Goal: Task Accomplishment & Management: Use online tool/utility

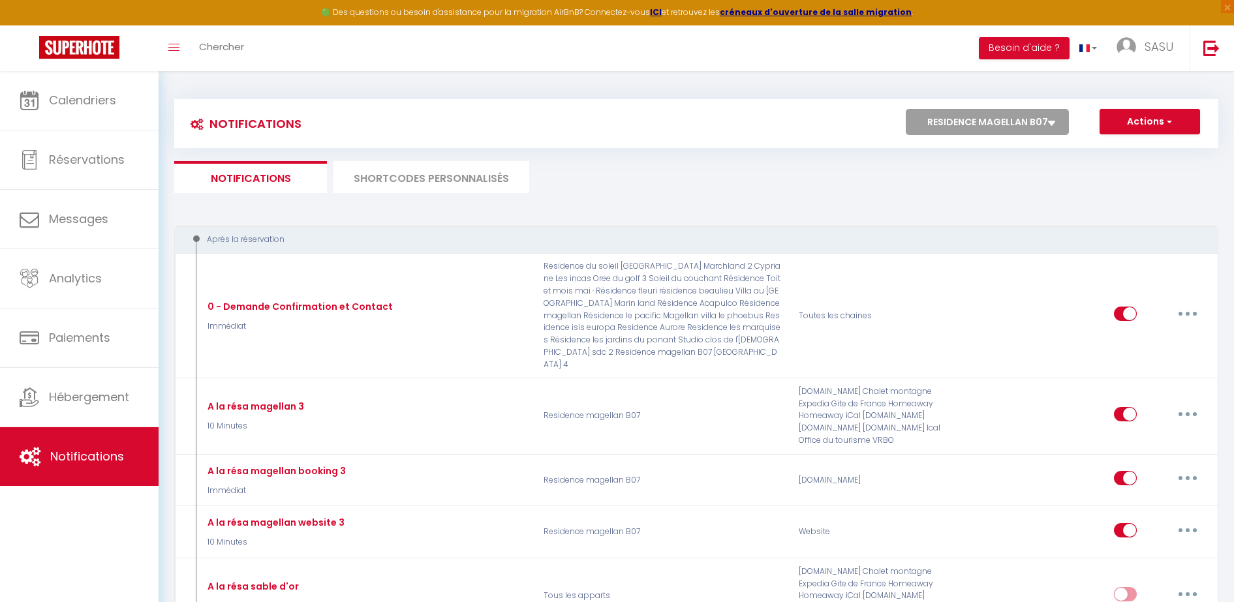
select select "71224"
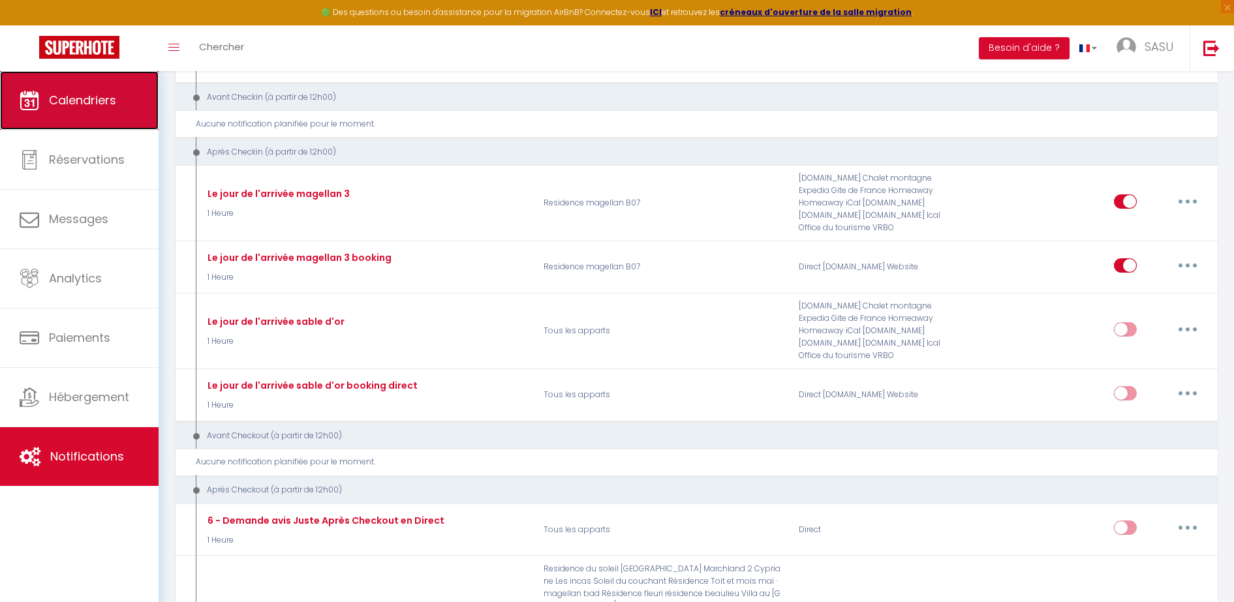
click at [97, 99] on span "Calendriers" at bounding box center [82, 100] width 67 height 16
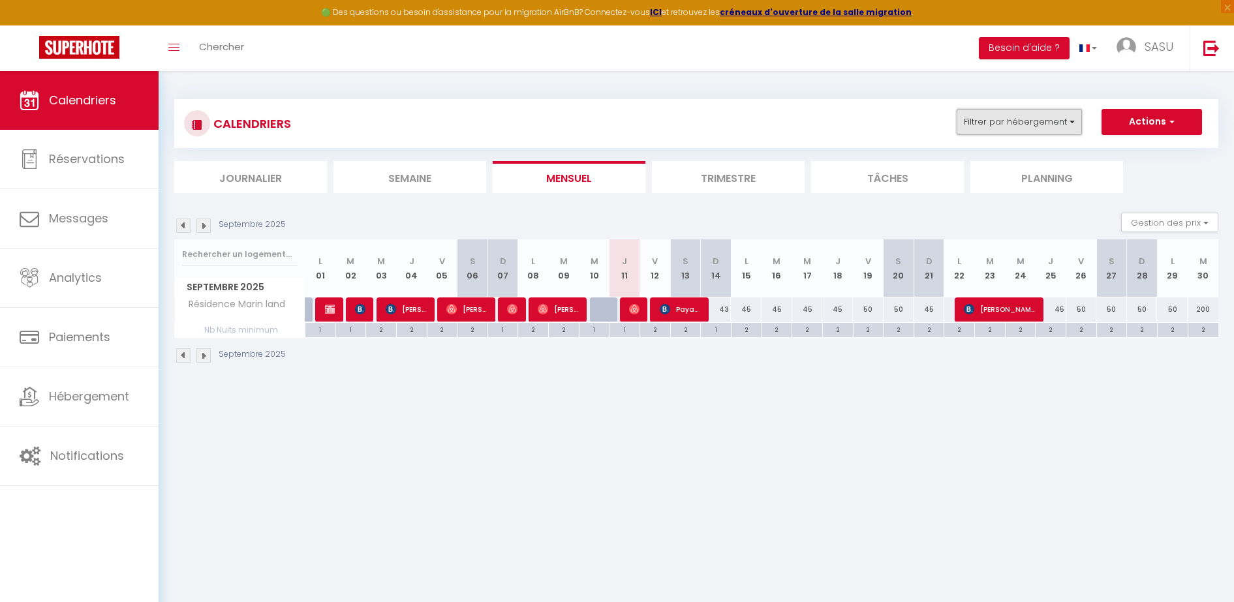
click at [1031, 117] on button "Filtrer par hébergement" at bounding box center [1019, 122] width 125 height 26
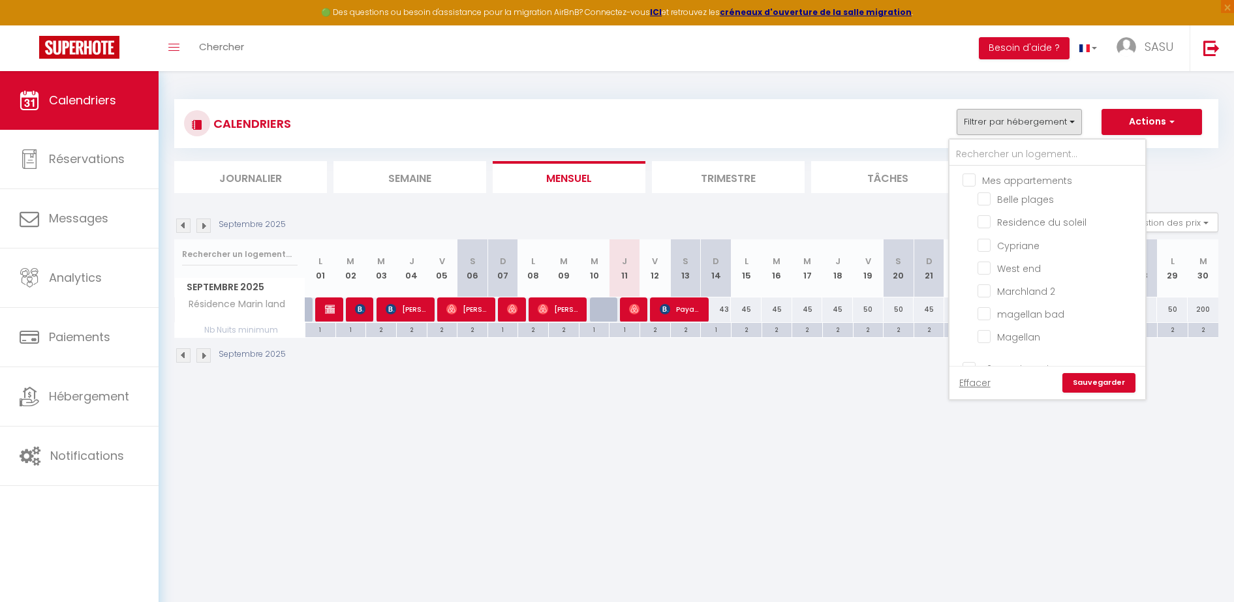
click at [967, 182] on input "Mes appartements" at bounding box center [1061, 179] width 196 height 13
checkbox input "true"
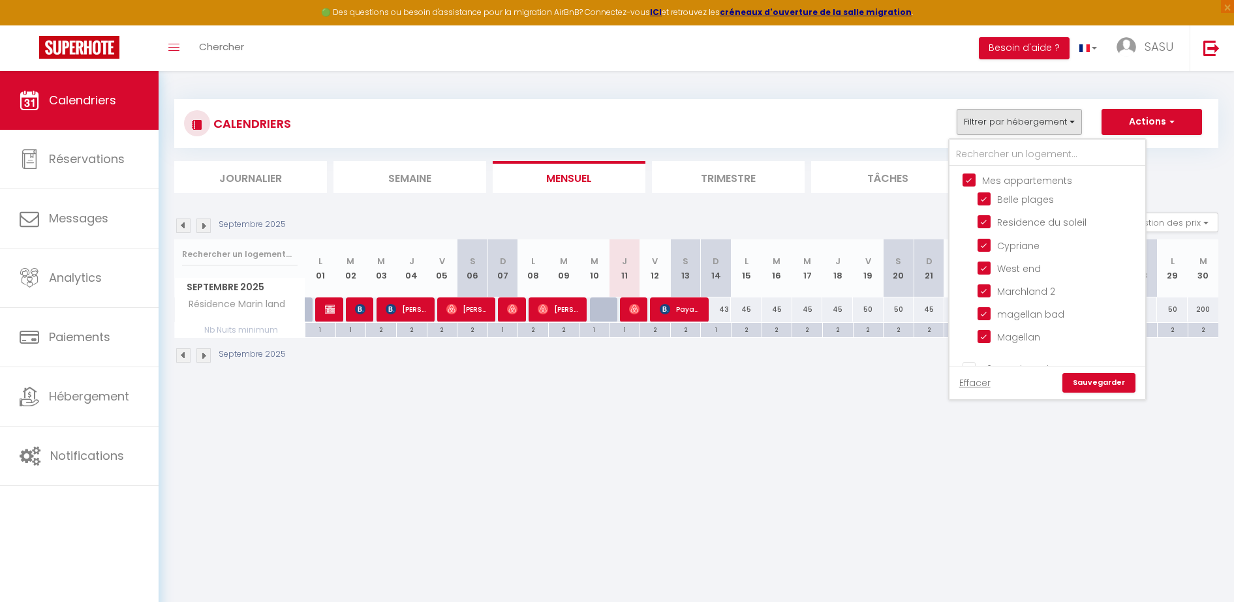
checkbox input "true"
checkbox input "false"
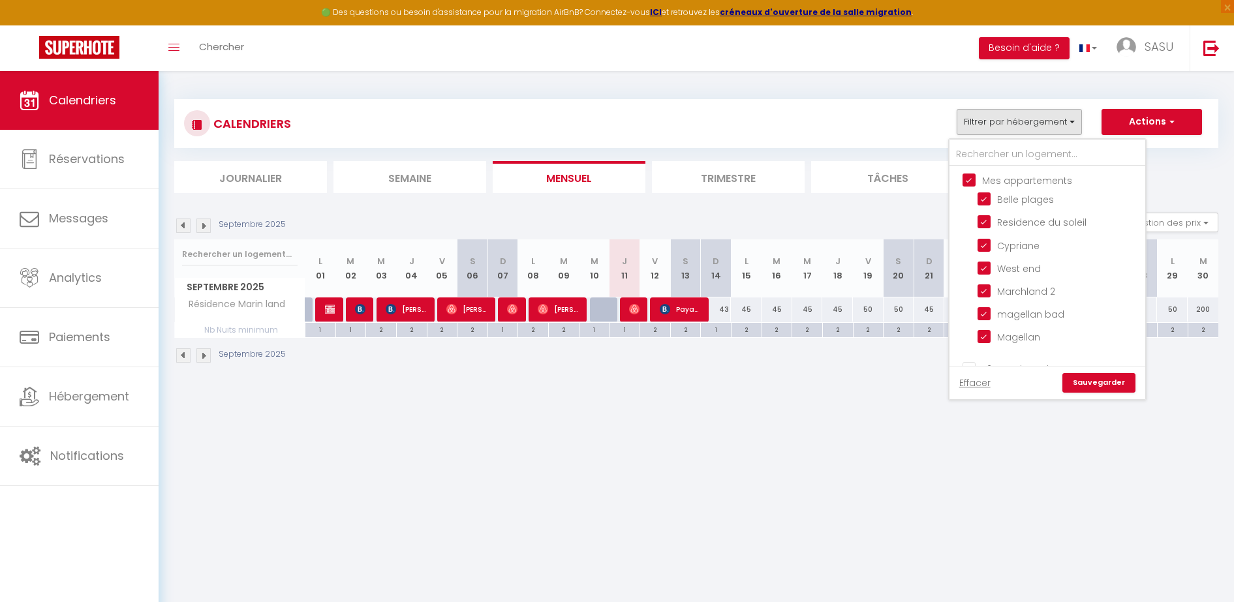
checkbox input "false"
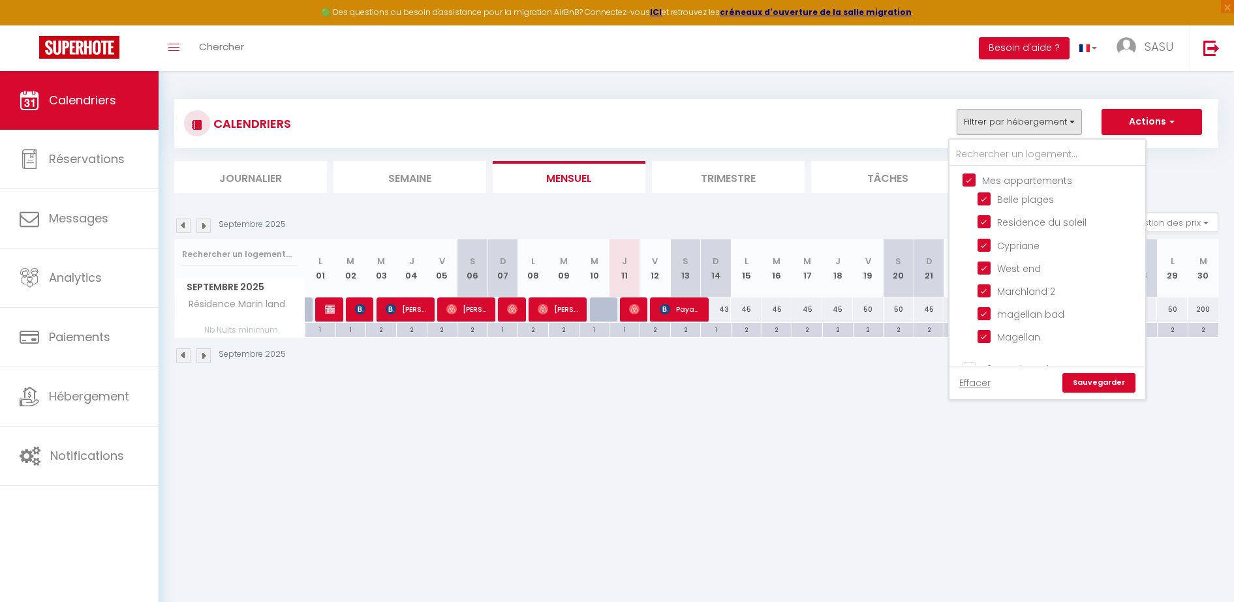
checkbox input "false"
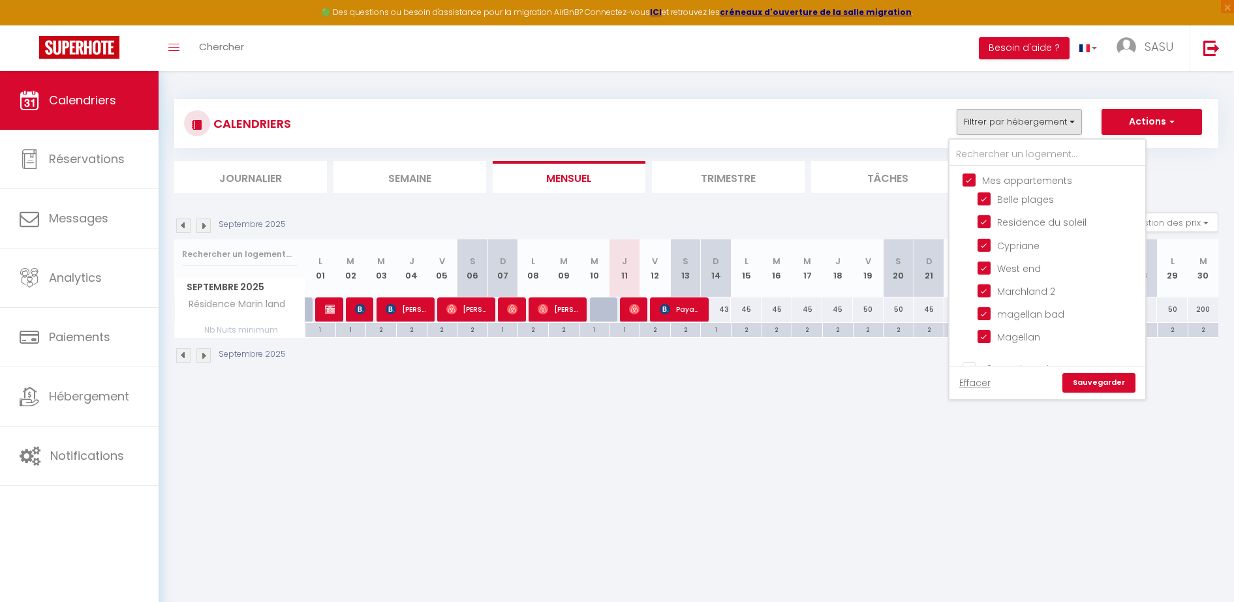
checkbox input "false"
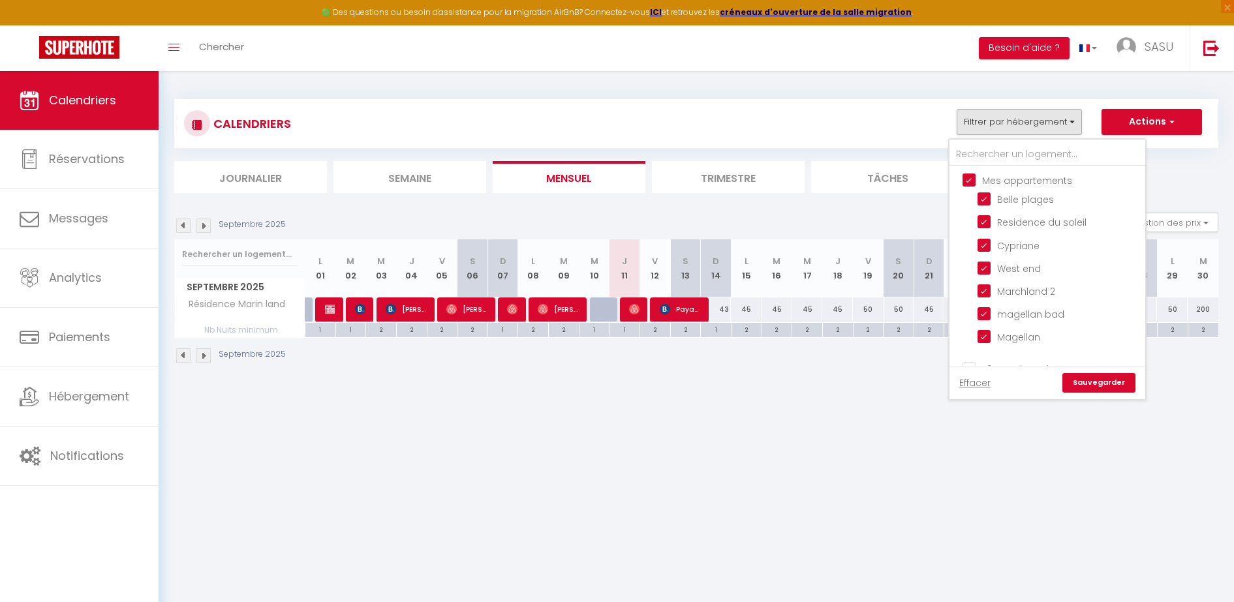
checkbox input "false"
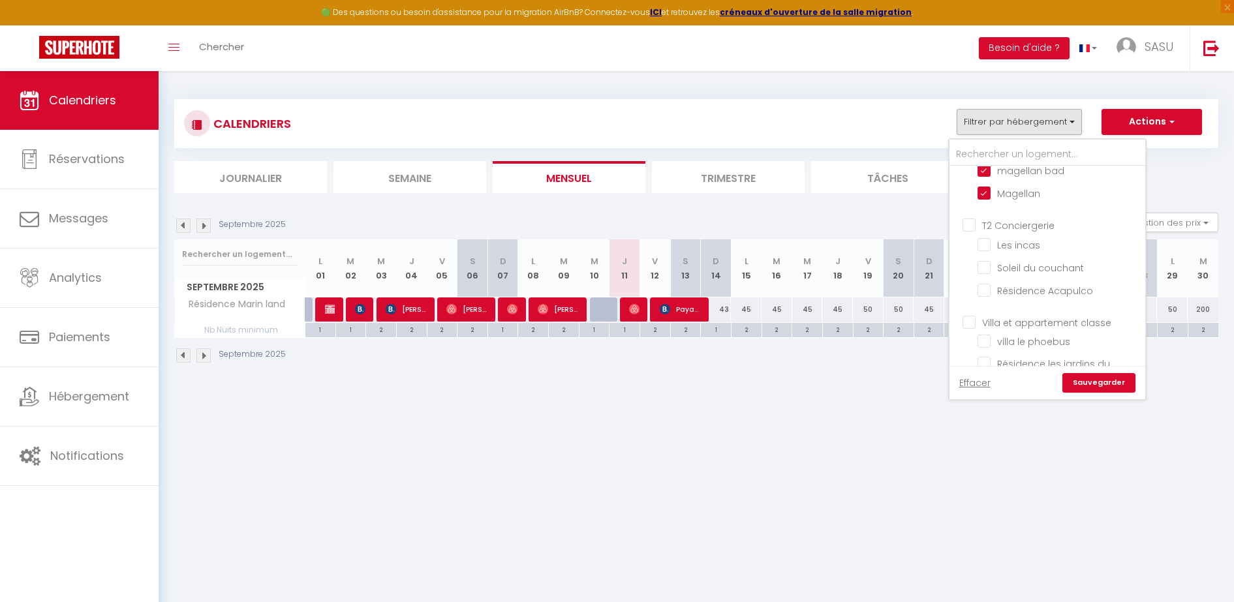
scroll to position [158, 0]
click at [1002, 212] on input "T2 Conciergerie" at bounding box center [1061, 210] width 196 height 13
checkbox input "true"
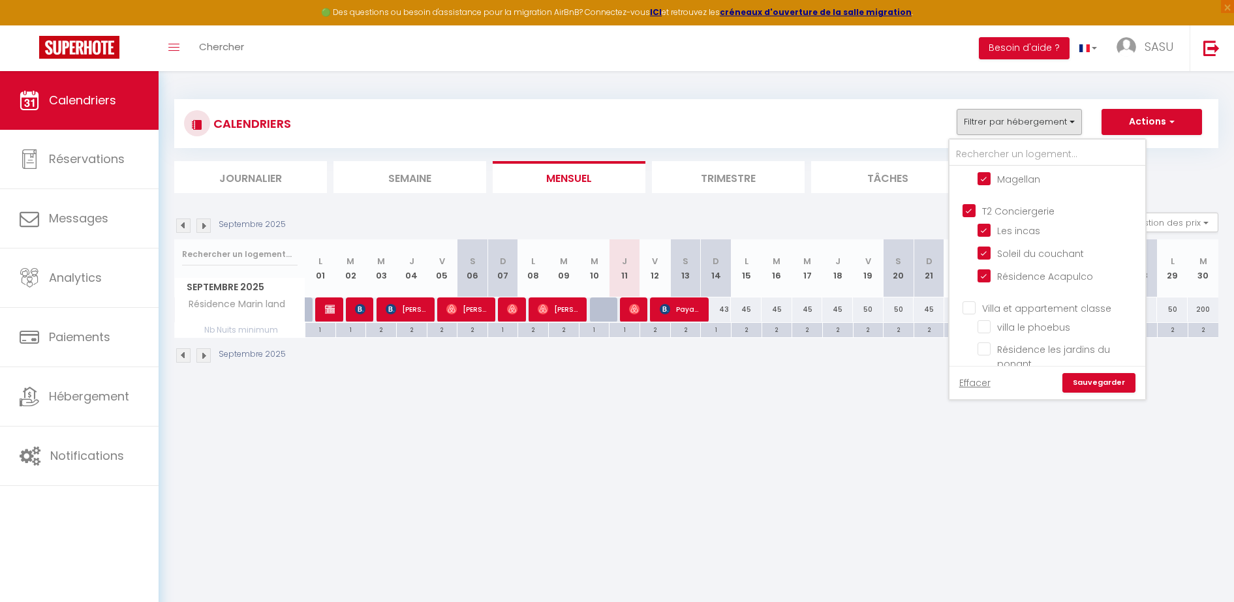
checkbox input "true"
checkbox input "false"
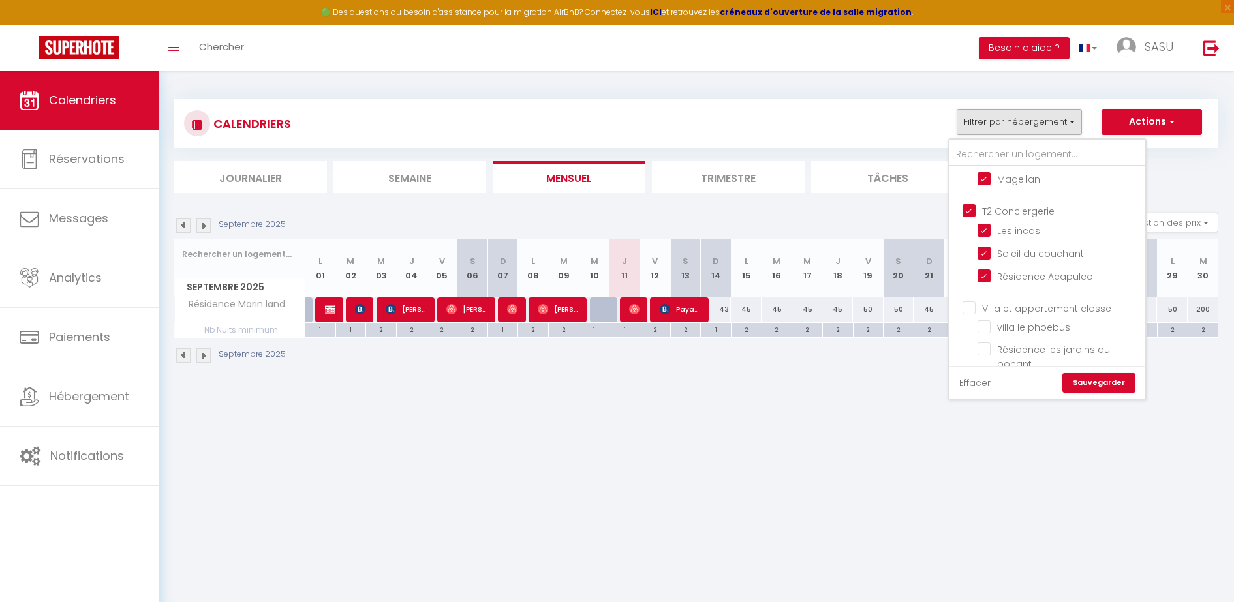
checkbox input "false"
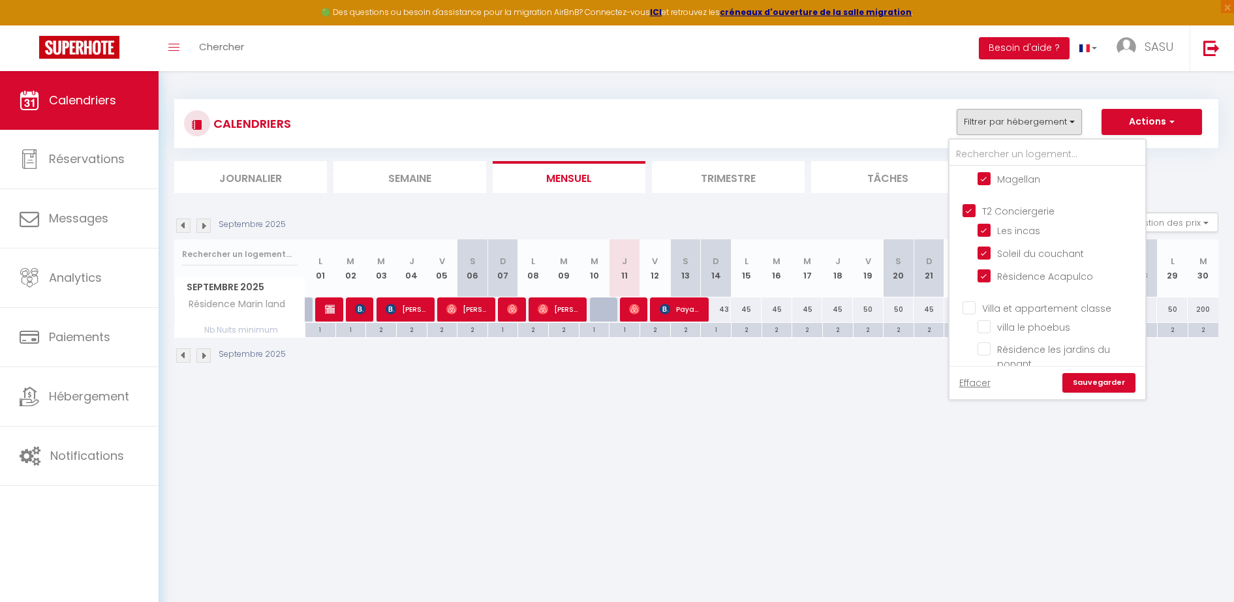
checkbox input "false"
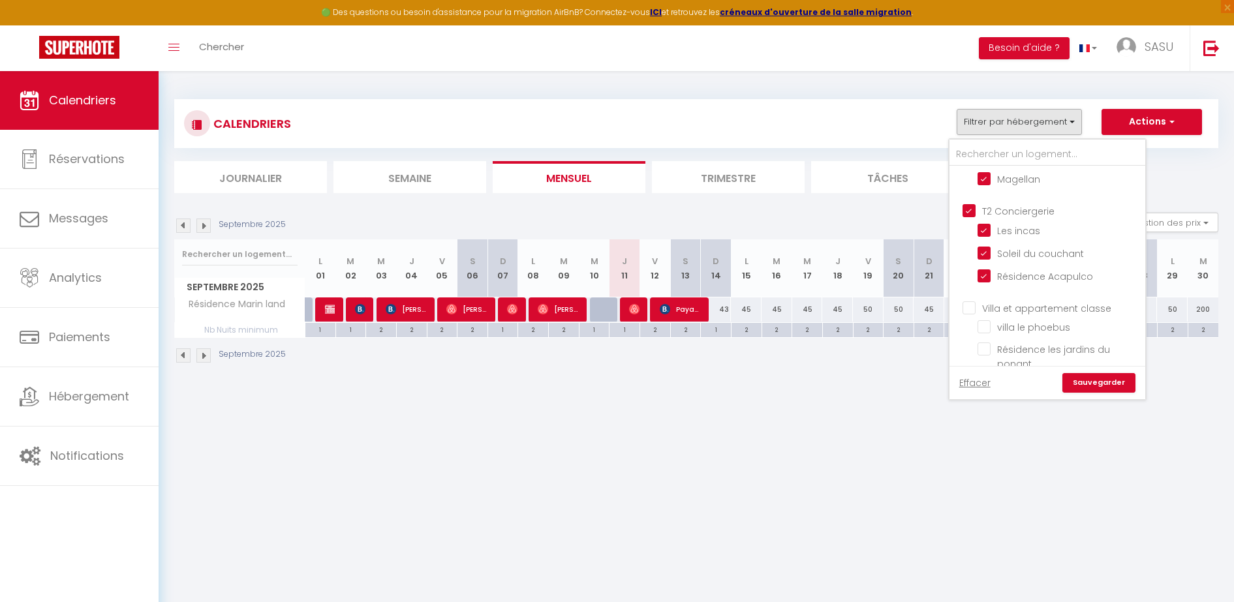
checkbox input "false"
click at [990, 302] on input "Villa et appartement classe" at bounding box center [1061, 307] width 196 height 13
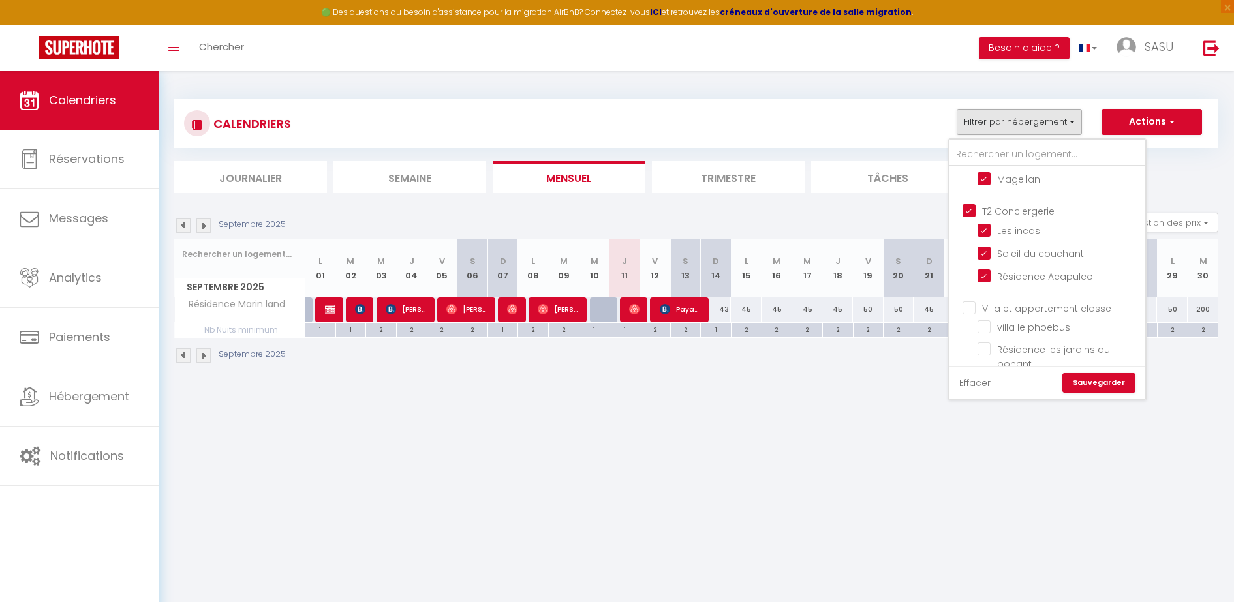
checkbox input "true"
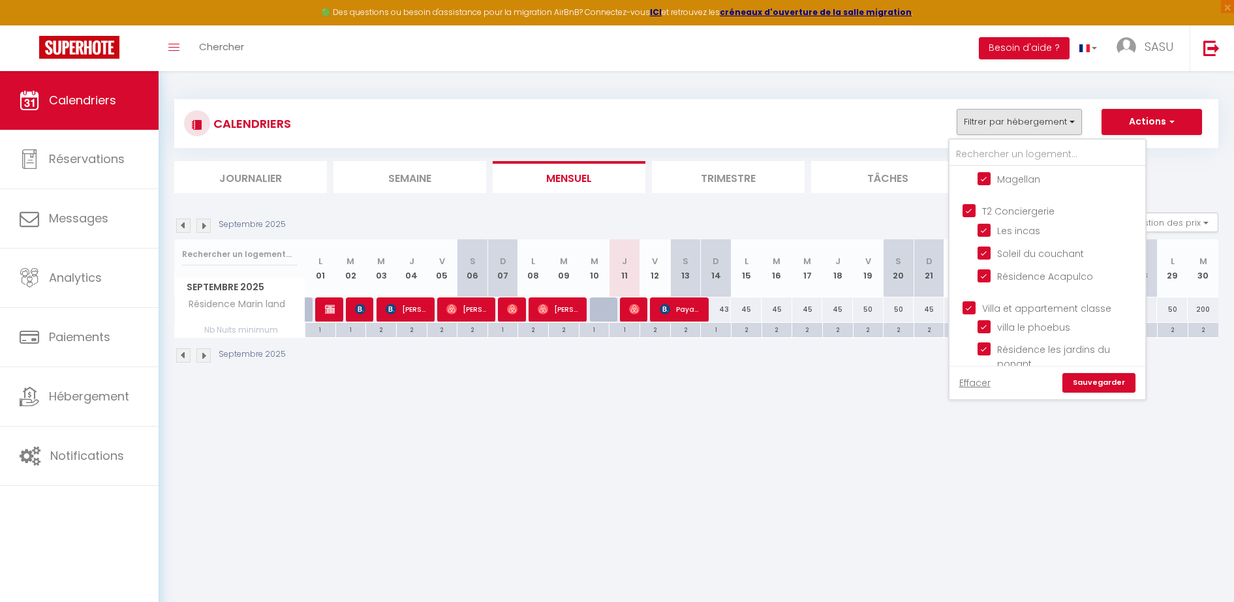
checkbox input "false"
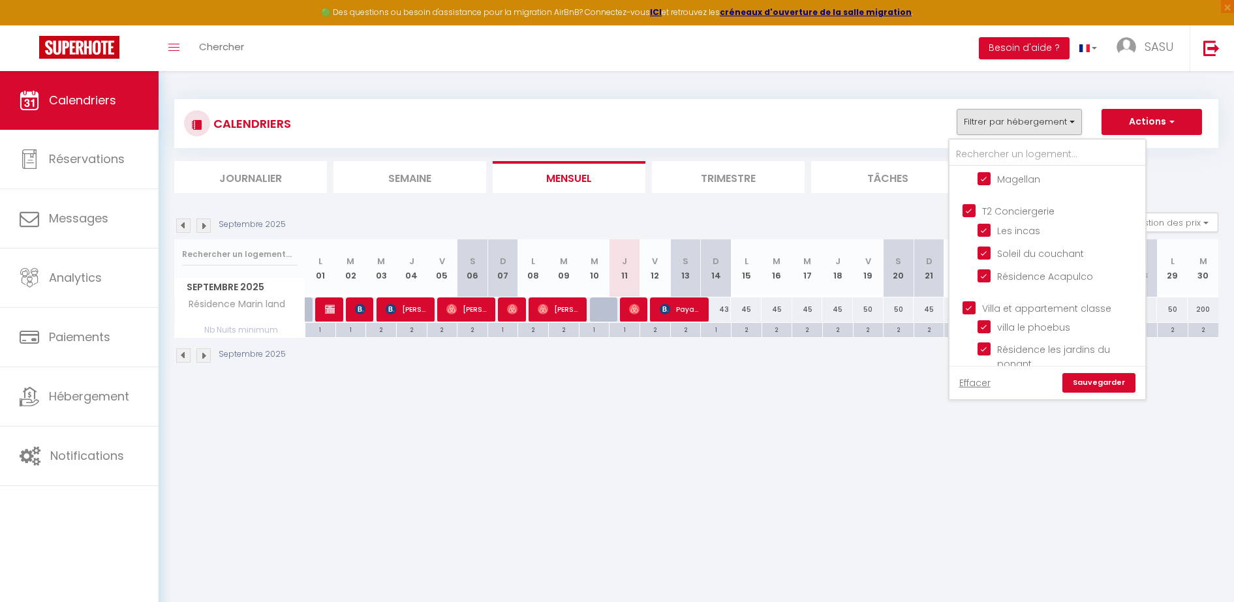
checkbox input "false"
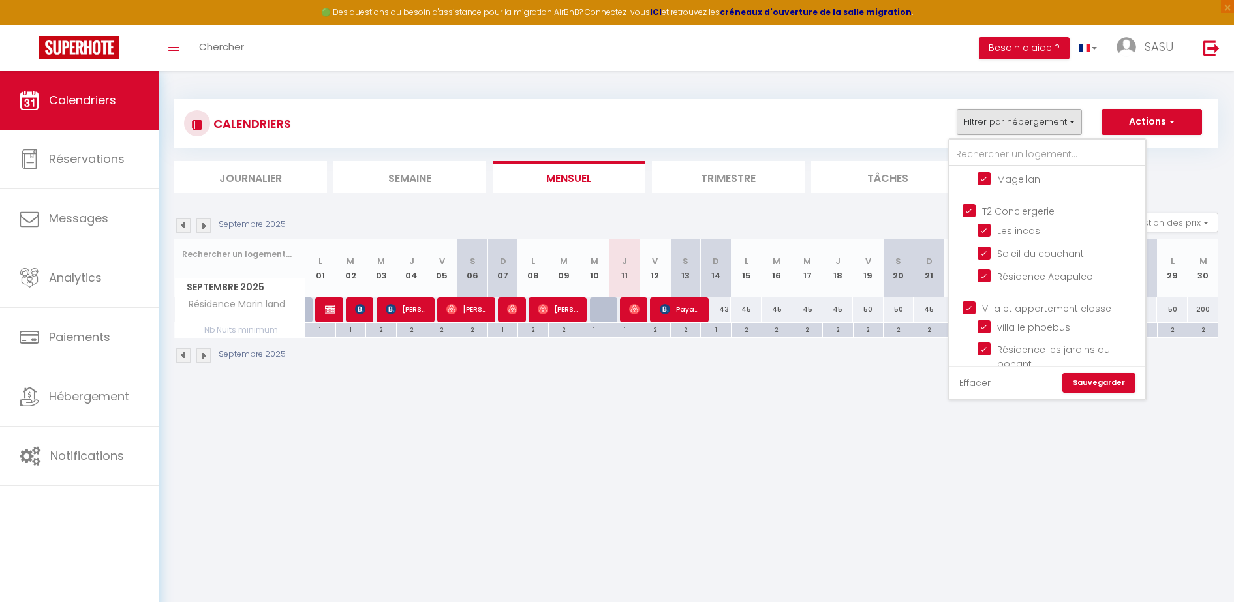
checkbox input "false"
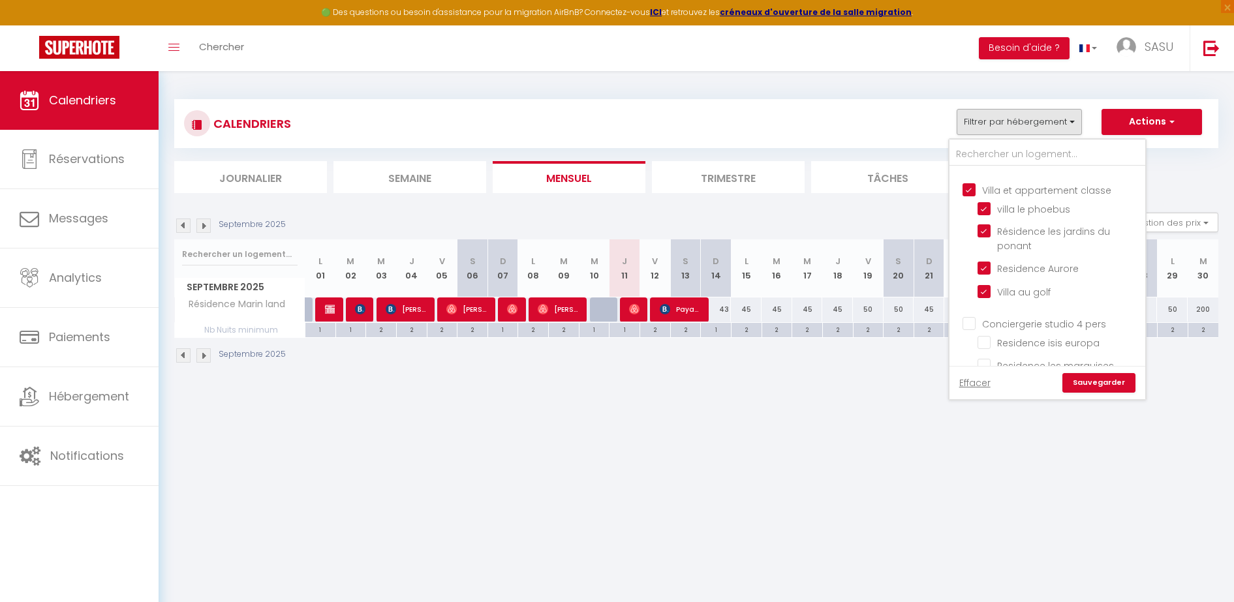
click at [980, 195] on input "Villa et appartement classe" at bounding box center [1061, 189] width 196 height 13
checkbox input "false"
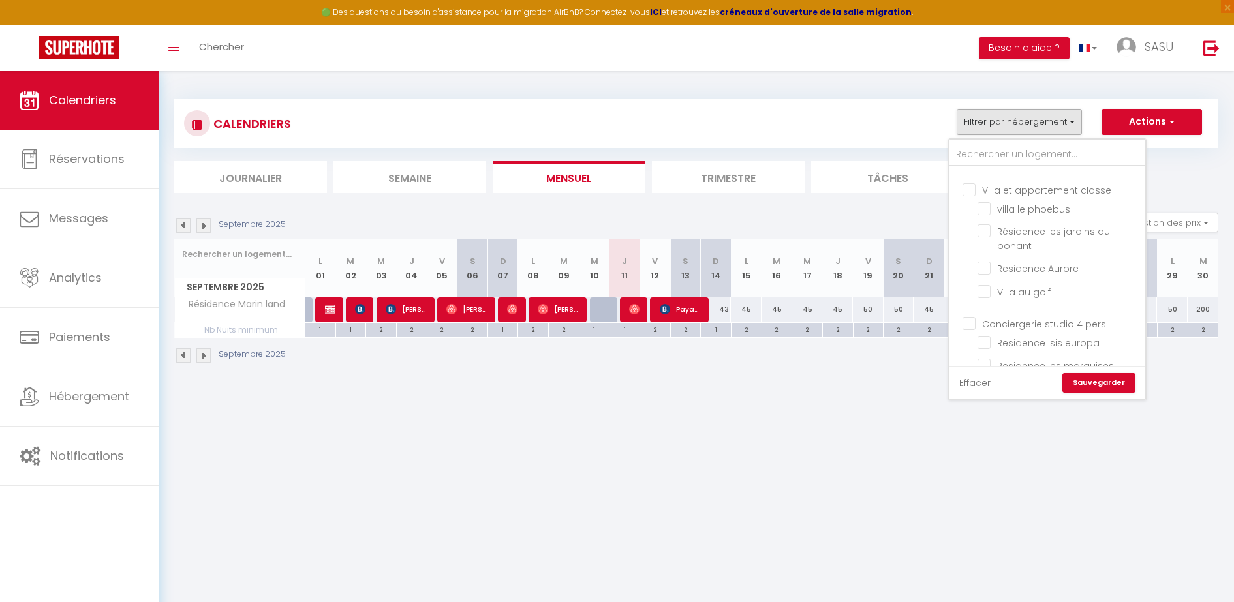
checkbox input "false"
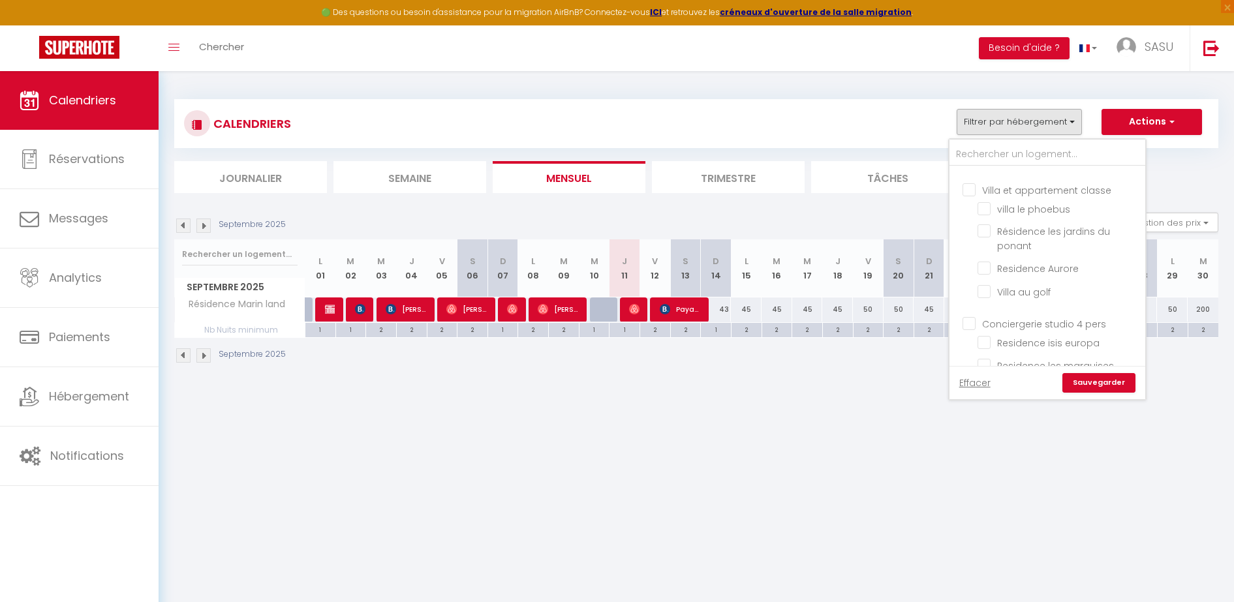
checkbox input "false"
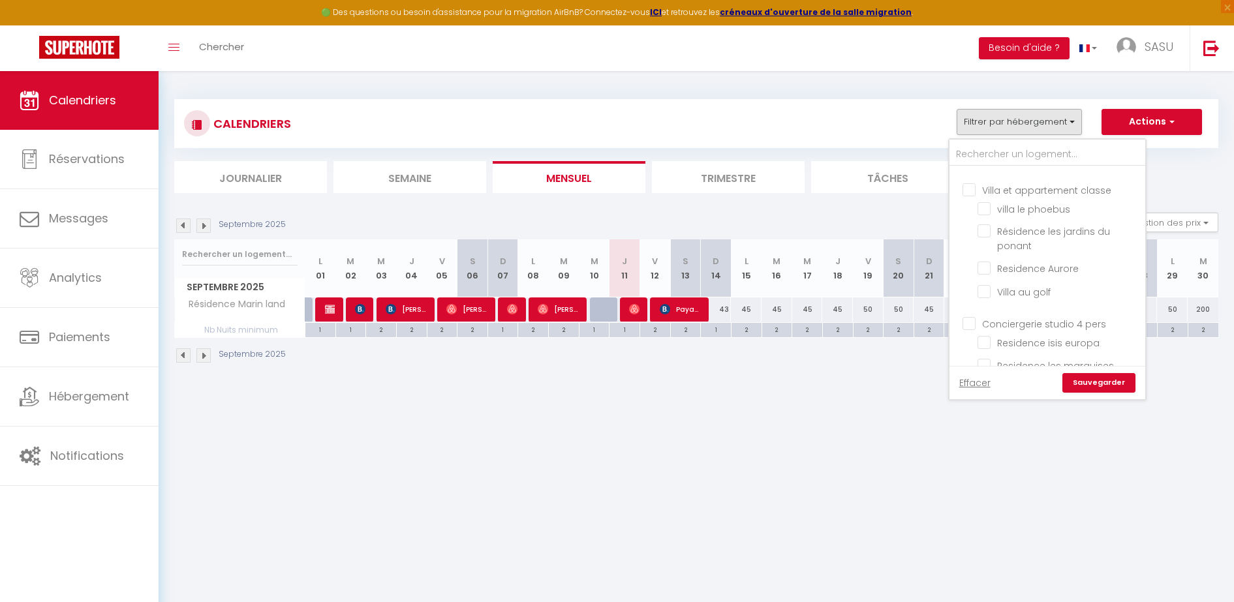
checkbox input "false"
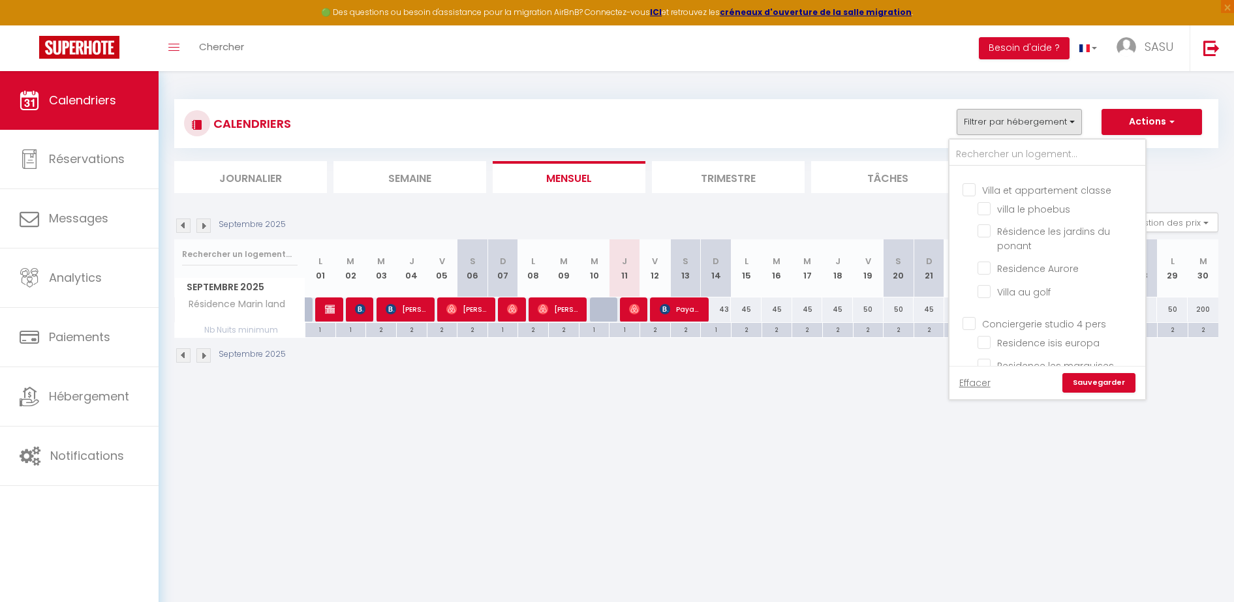
click at [1092, 376] on link "Sauvegarder" at bounding box center [1098, 383] width 73 height 20
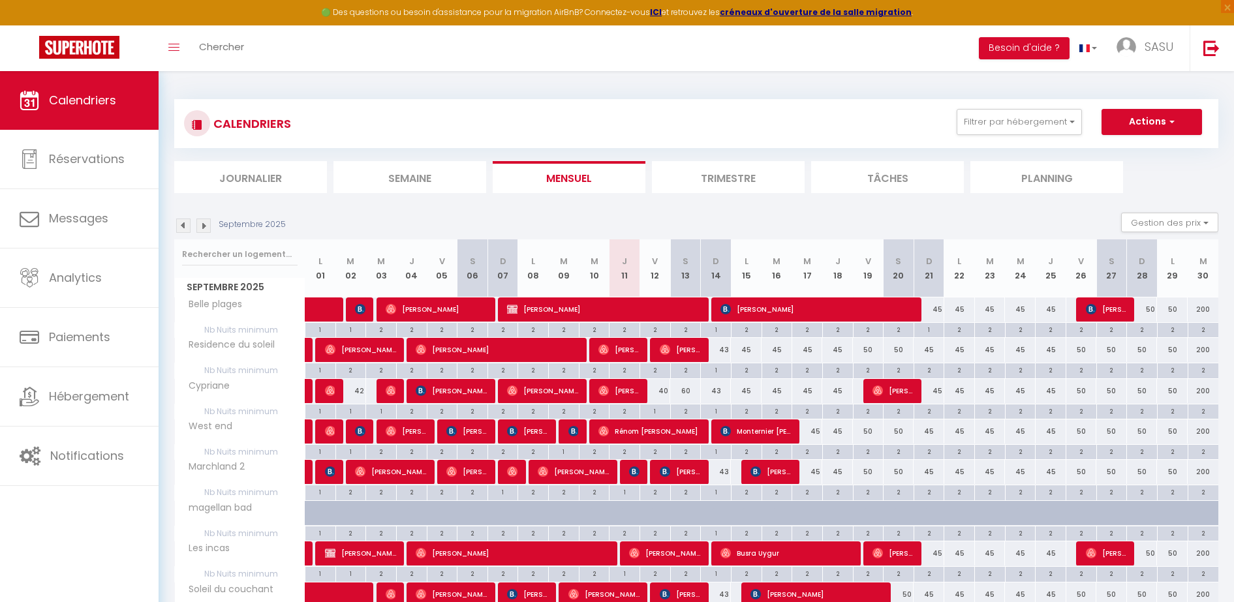
click at [660, 392] on div "40" at bounding box center [655, 391] width 31 height 24
type input "40"
type input "Ven 12 Septembre 2025"
type input "Sam 13 Septembre 2025"
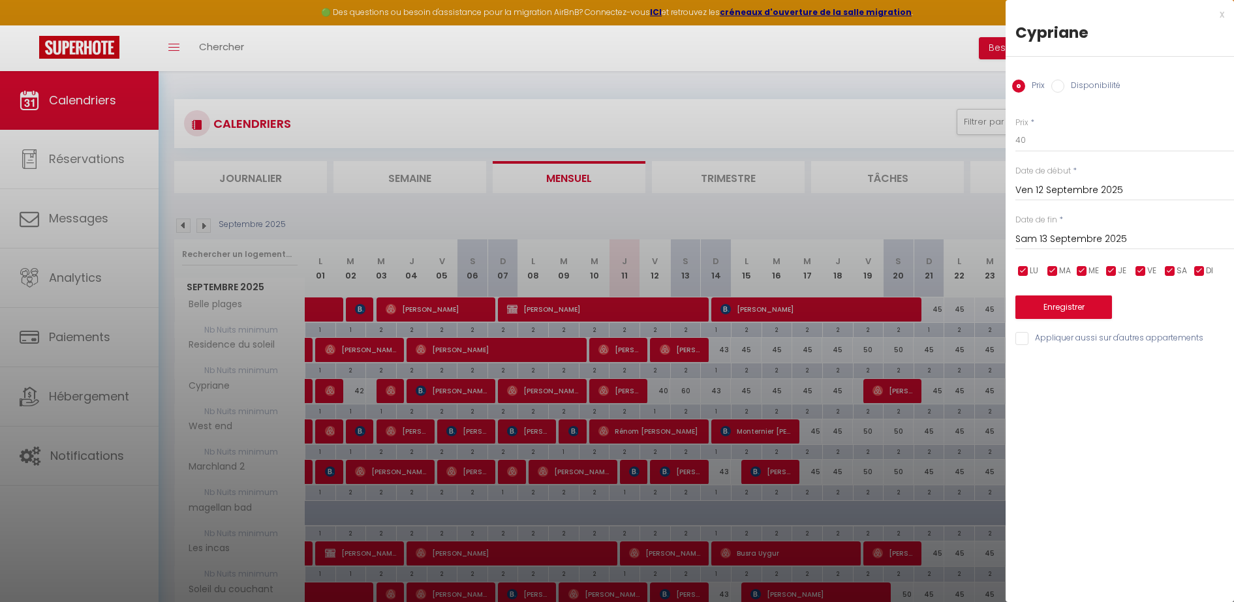
click at [692, 396] on div at bounding box center [617, 301] width 1234 height 602
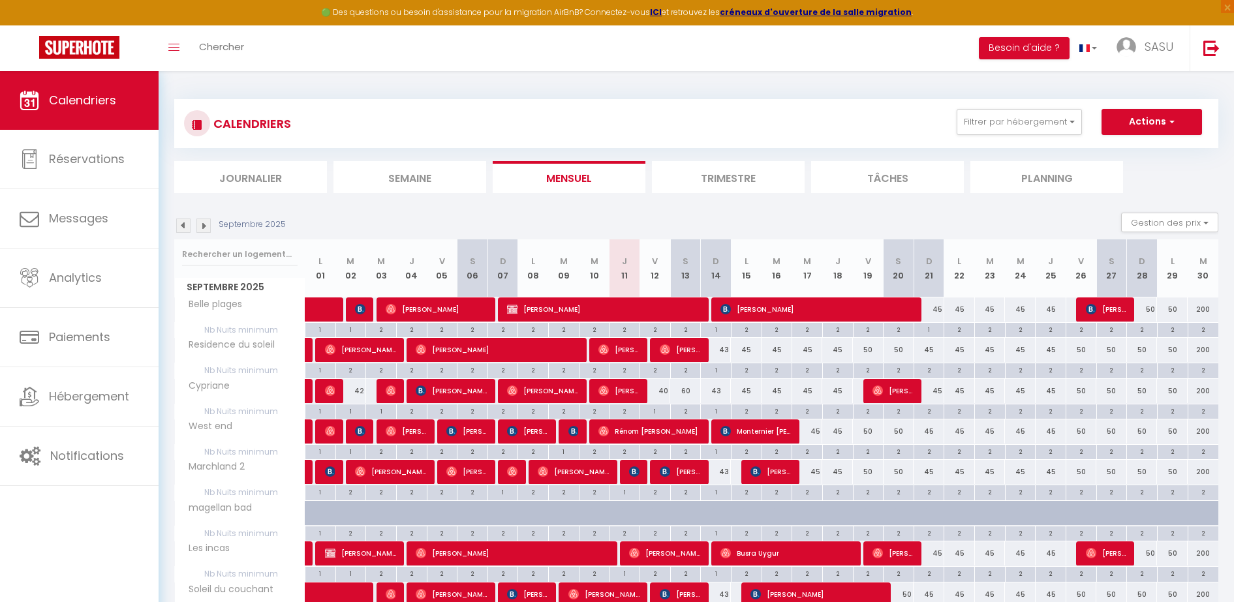
click at [692, 396] on div "60" at bounding box center [685, 391] width 31 height 24
type input "60"
type input "Sam 13 Septembre 2025"
type input "Dim 14 Septembre 2025"
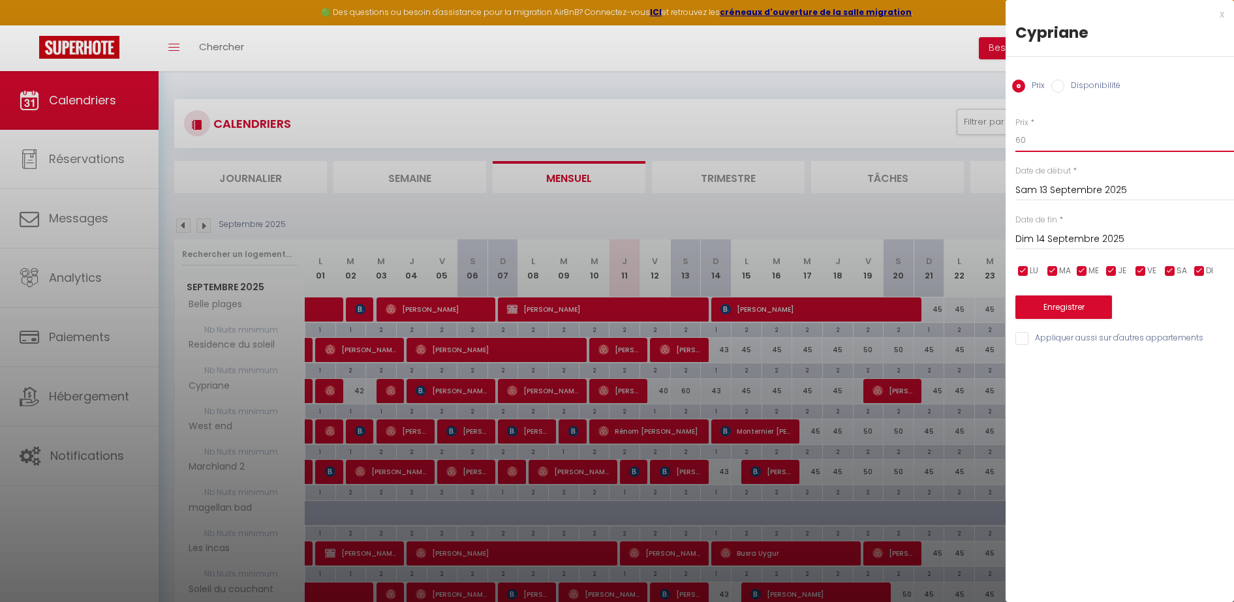
drag, startPoint x: 1041, startPoint y: 138, endPoint x: 988, endPoint y: 145, distance: 53.3
click at [988, 145] on body "🟢 Des questions ou besoin d'assistance pour la migration AirBnB? Connectez-vous…" at bounding box center [617, 435] width 1234 height 728
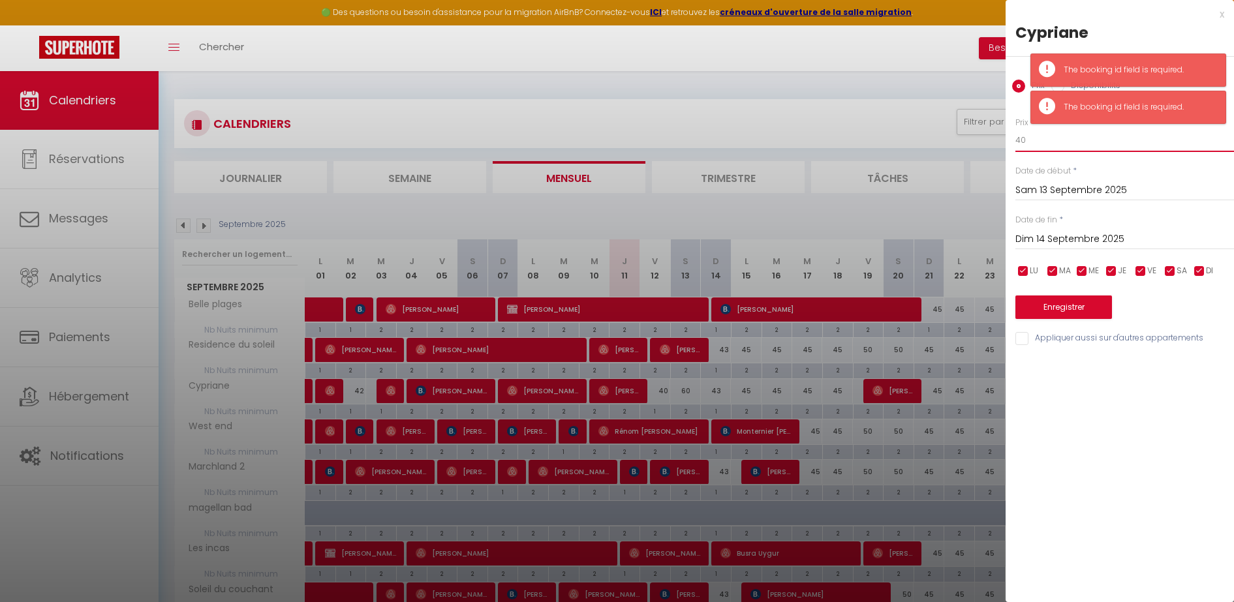
type input "40"
click at [1050, 240] on input "Dim 14 Septembre 2025" at bounding box center [1125, 239] width 219 height 17
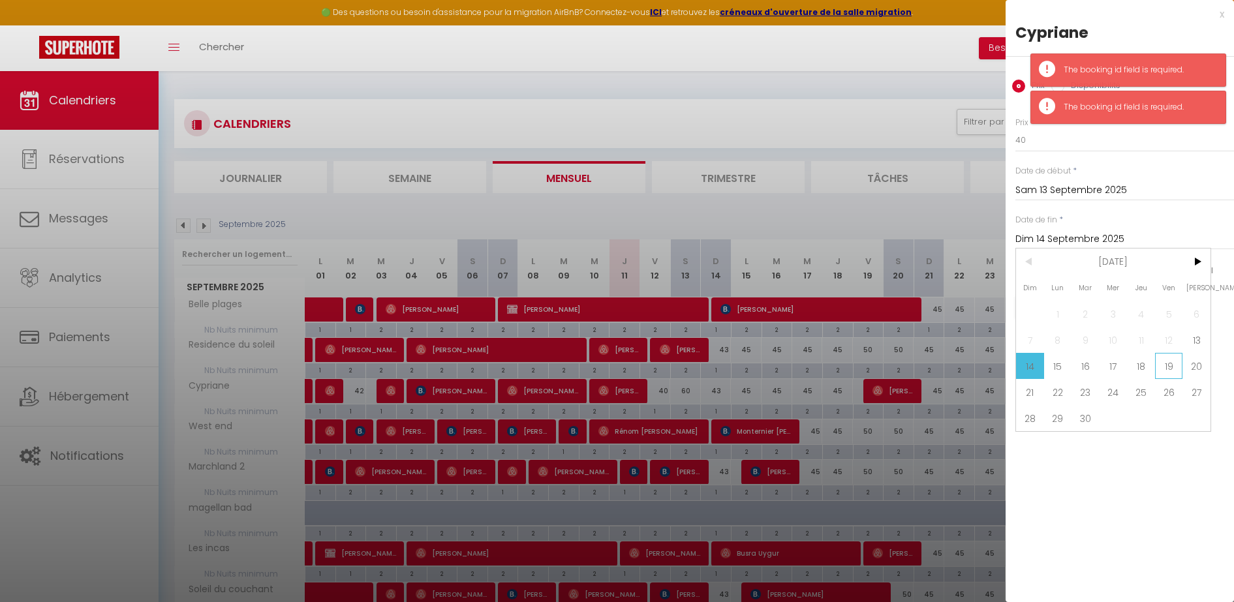
click at [1155, 369] on span "19" at bounding box center [1169, 366] width 28 height 26
type input "Ven 19 Septembre 2025"
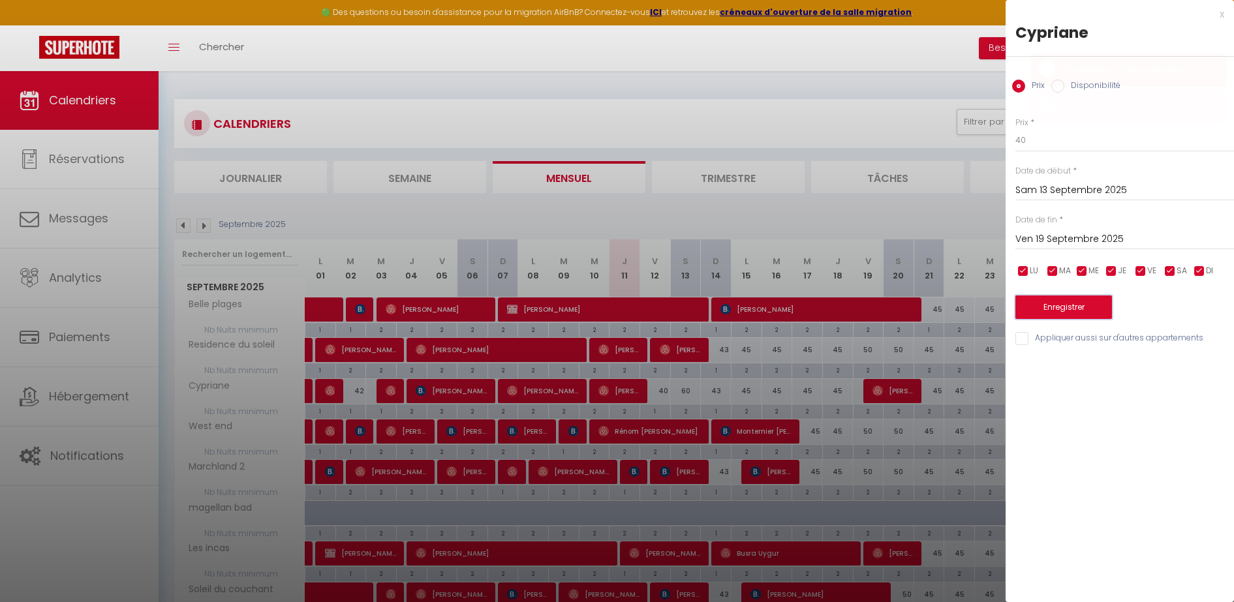
click at [1055, 316] on button "Enregistrer" at bounding box center [1064, 307] width 97 height 23
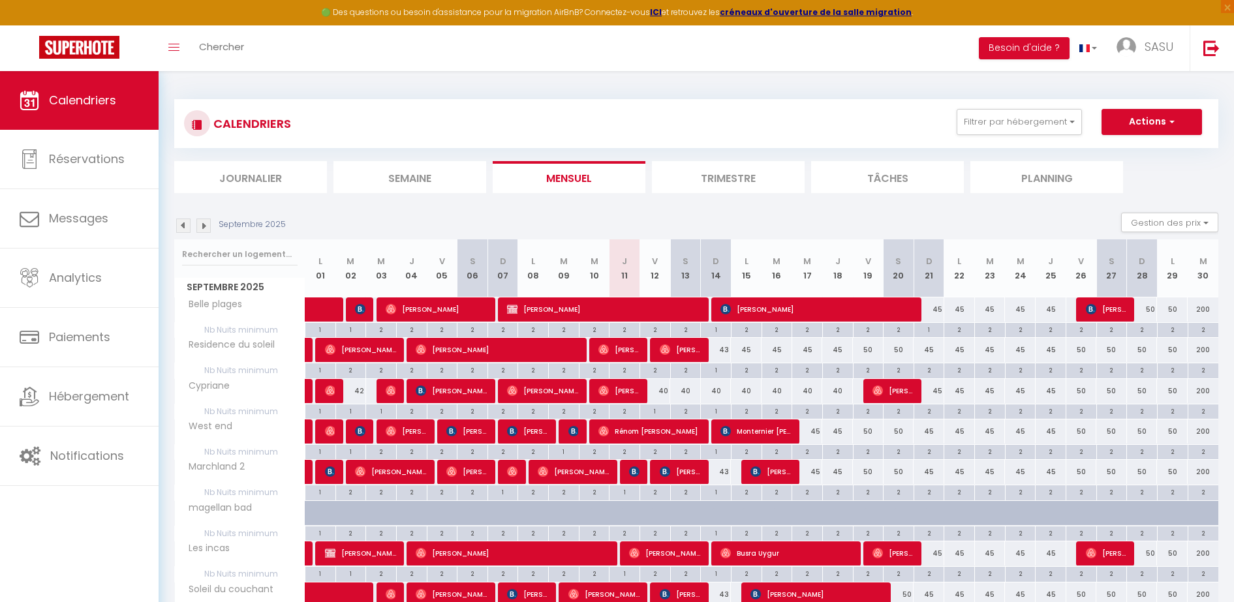
click at [1055, 316] on div "45" at bounding box center [1051, 310] width 31 height 24
type input "45"
type input "Jeu 25 Septembre 2025"
type input "Ven 26 Septembre 2025"
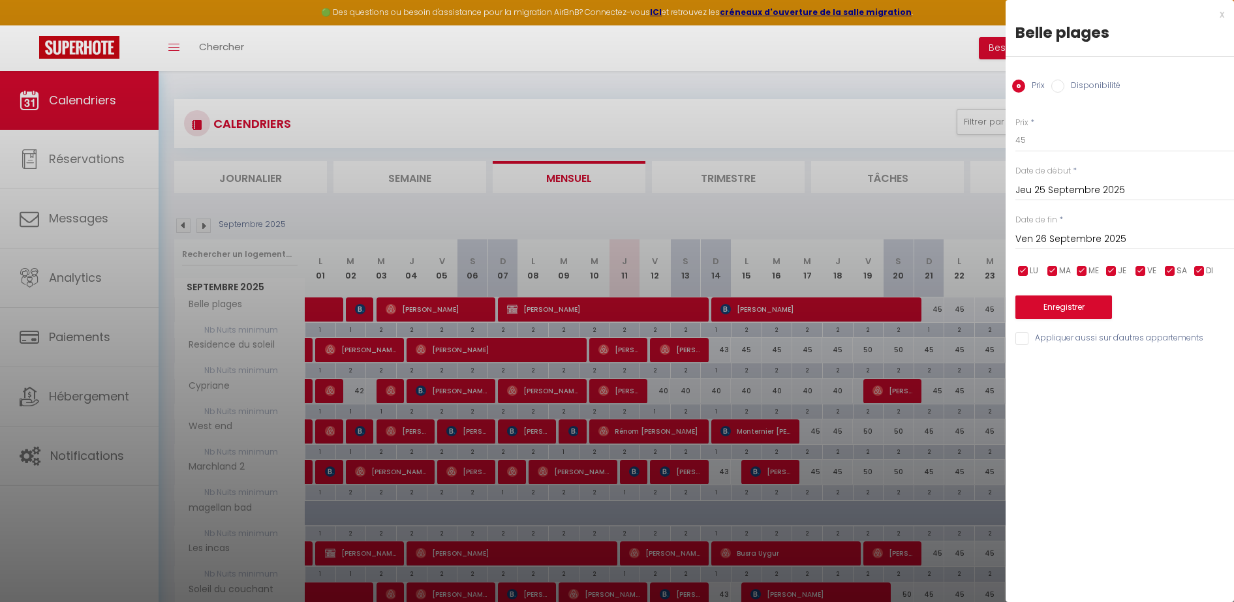
click at [906, 115] on div at bounding box center [617, 301] width 1234 height 602
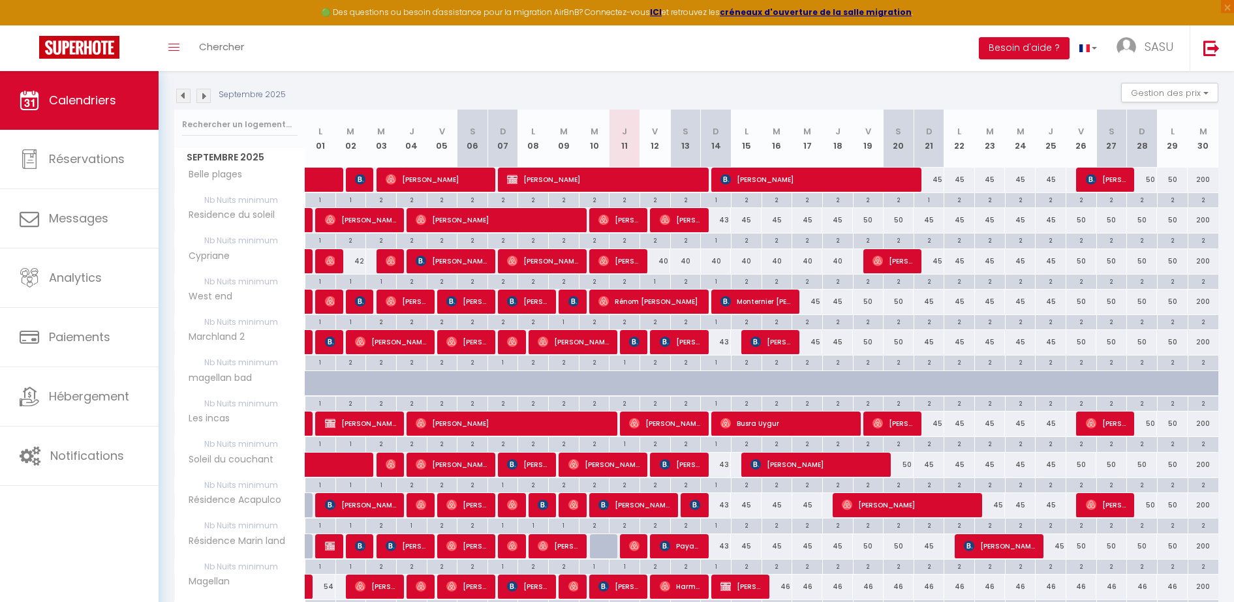
scroll to position [197, 0]
